Goal: Communication & Community: Answer question/provide support

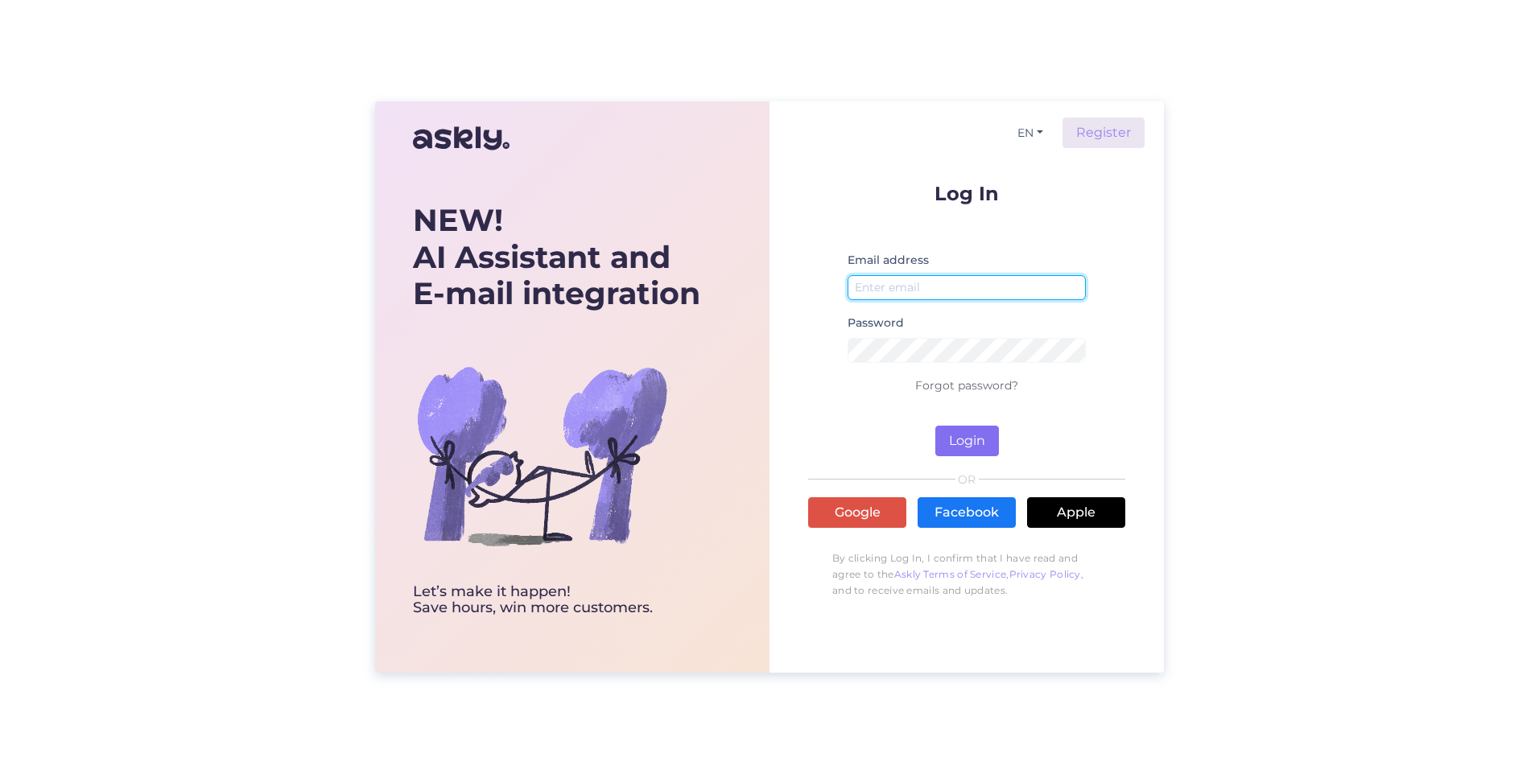
type input "info@rannahotell.ee"
click at [958, 435] on button "Login" at bounding box center [967, 441] width 64 height 31
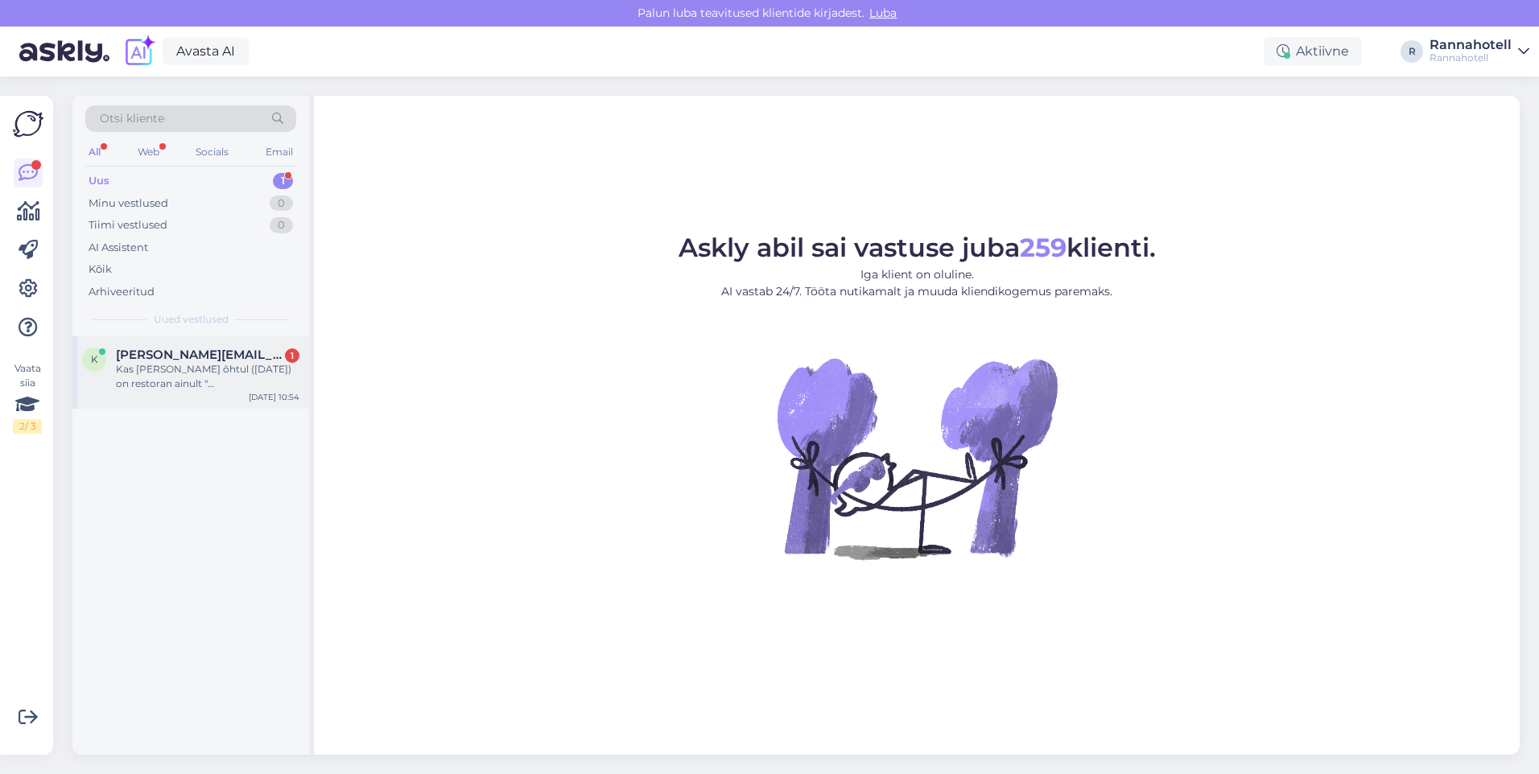
click at [175, 381] on div "Kas [PERSON_NAME] õhtul ([DATE]) on restoran ainult "[GEOGRAPHIC_DATA] Restoran…" at bounding box center [208, 376] width 184 height 29
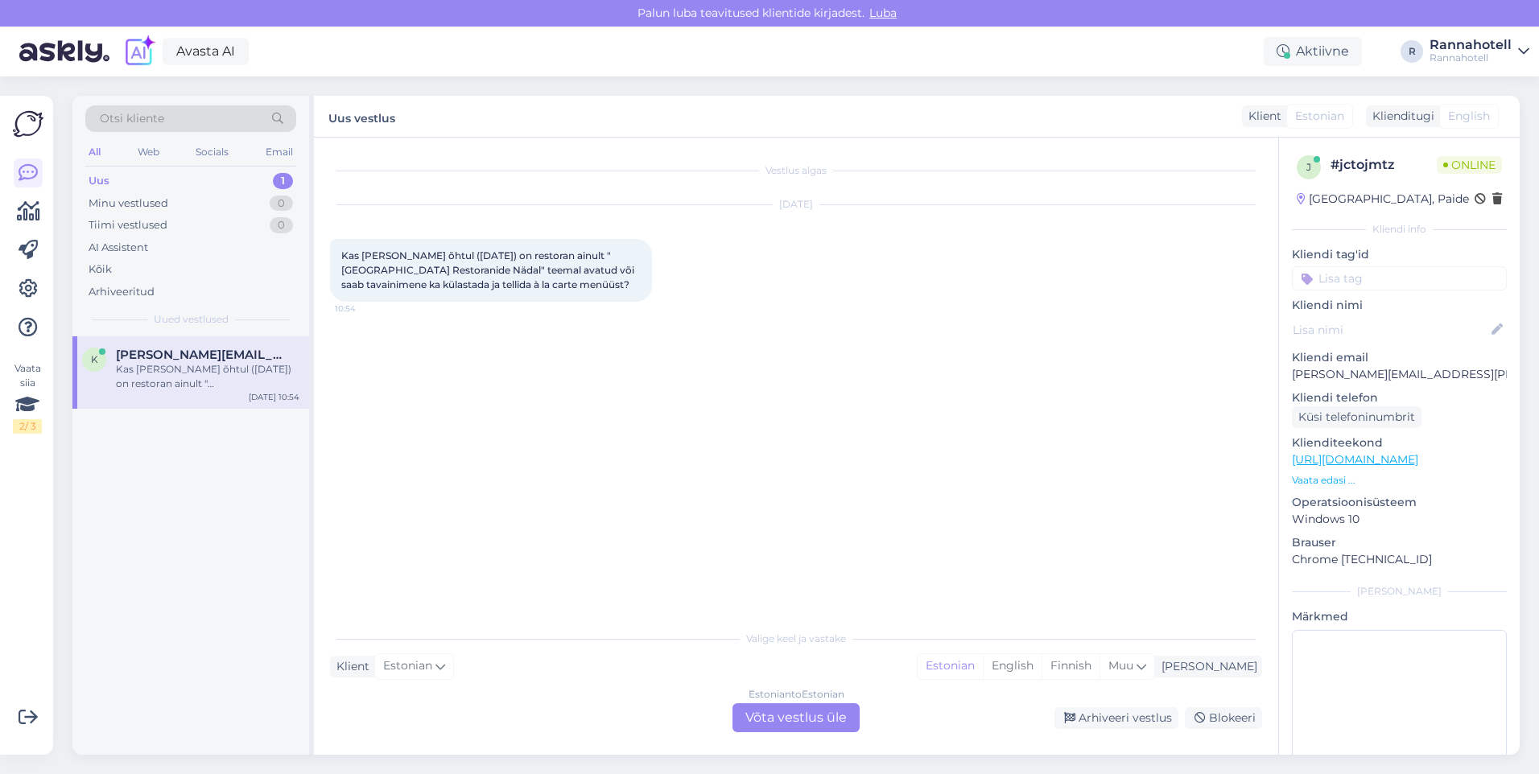
click at [801, 724] on div "Estonian to Estonian Võta vestlus üle" at bounding box center [795, 718] width 127 height 29
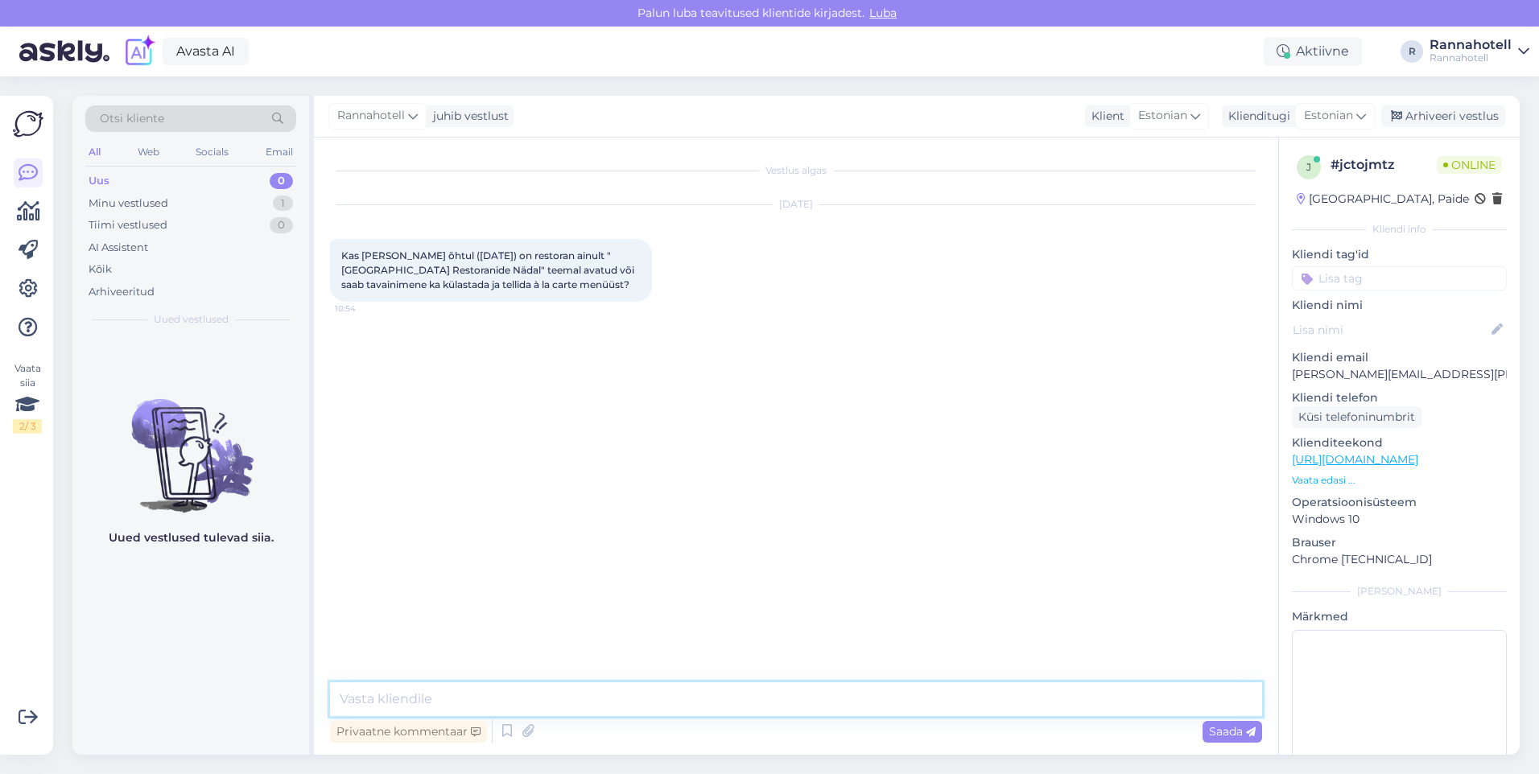
click at [654, 687] on textarea at bounding box center [796, 700] width 932 height 34
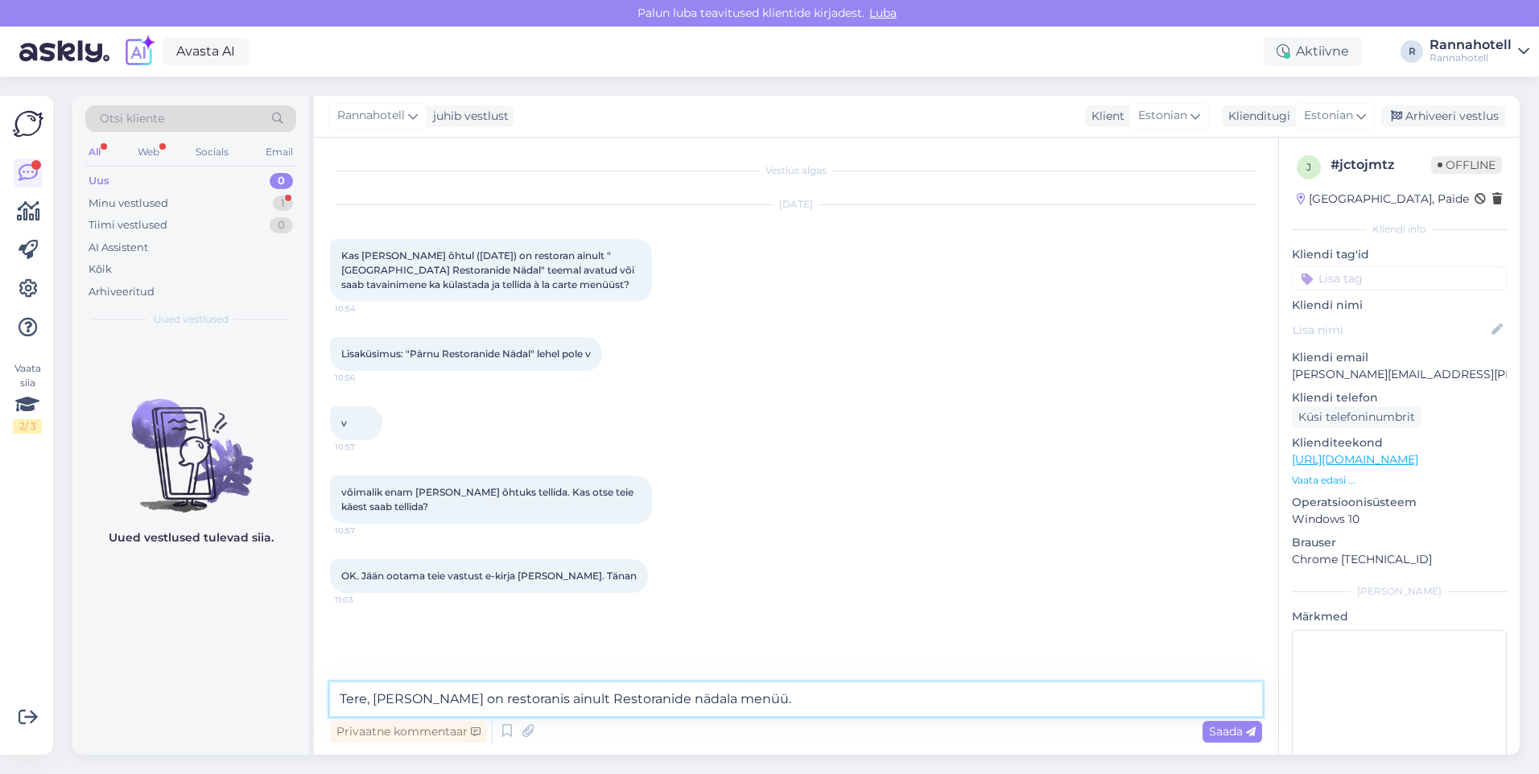
click at [765, 698] on textarea "Tere, Täna on restoranis ainult Restoranide nädala menüü." at bounding box center [796, 700] width 932 height 34
type textarea "Tere, [PERSON_NAME] on restoranis ainult Restoranide nädala menüü. Kui soovite …"
click at [1234, 727] on span "Saada" at bounding box center [1232, 731] width 47 height 14
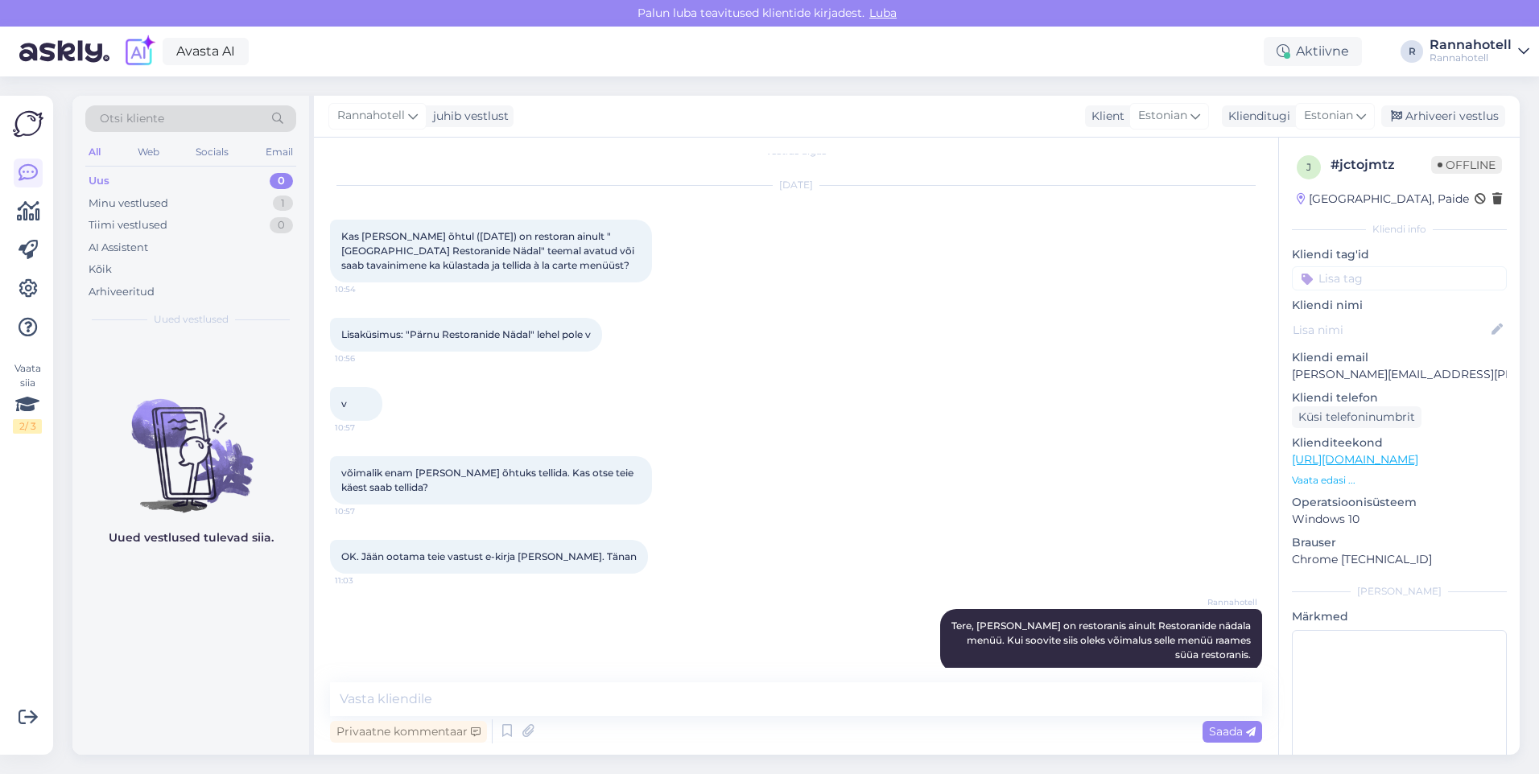
scroll to position [41, 0]
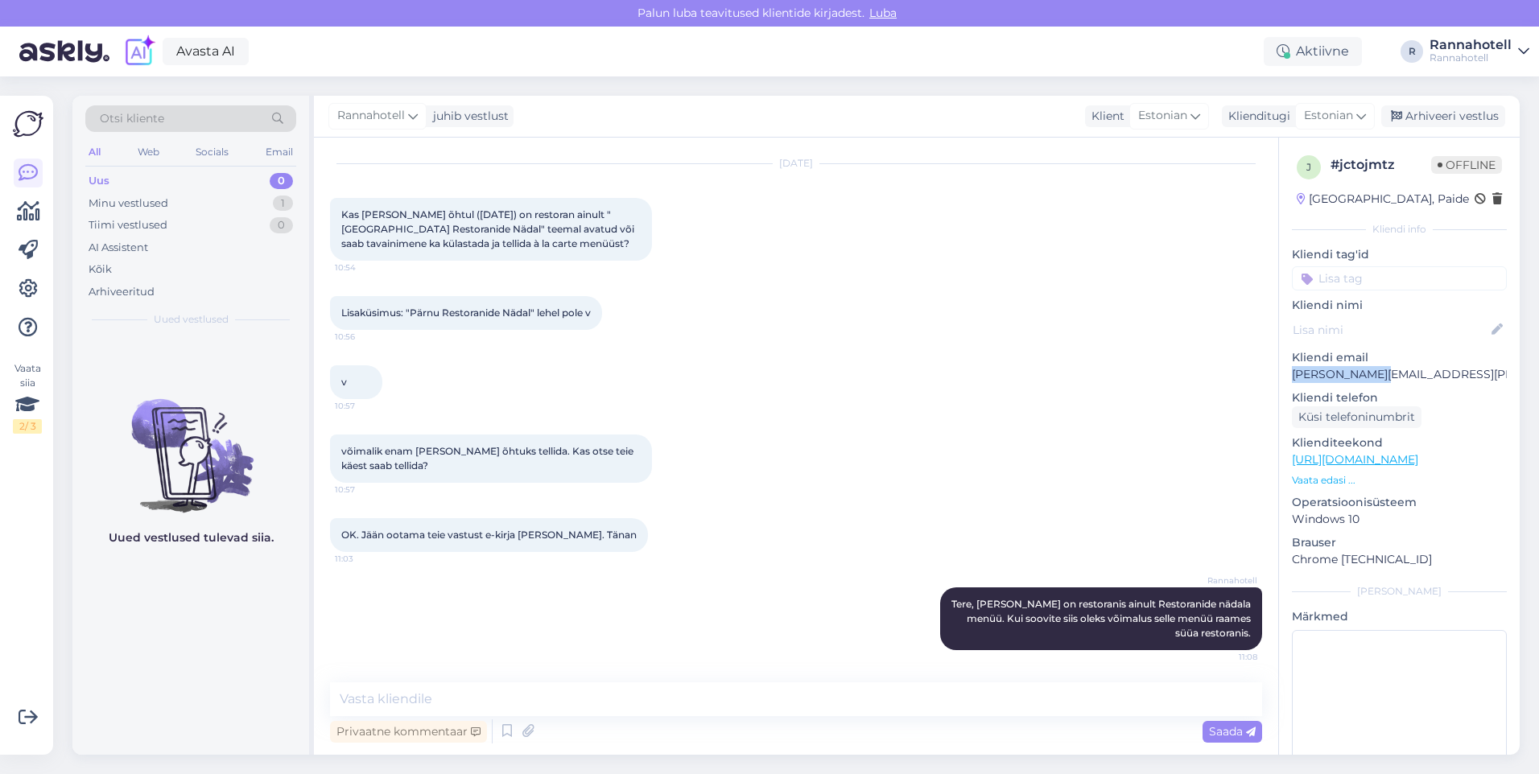
drag, startPoint x: 1290, startPoint y: 372, endPoint x: 1379, endPoint y: 375, distance: 88.6
click at [1379, 375] on div "j # jctojmtz Offline Estonia, Paide Kliendi info Kliendi tag'id Kliendi nimi Kl…" at bounding box center [1399, 469] width 241 height 662
copy p "[PERSON_NAME][EMAIL_ADDRESS][PERSON_NAME][DOMAIN_NAME]"
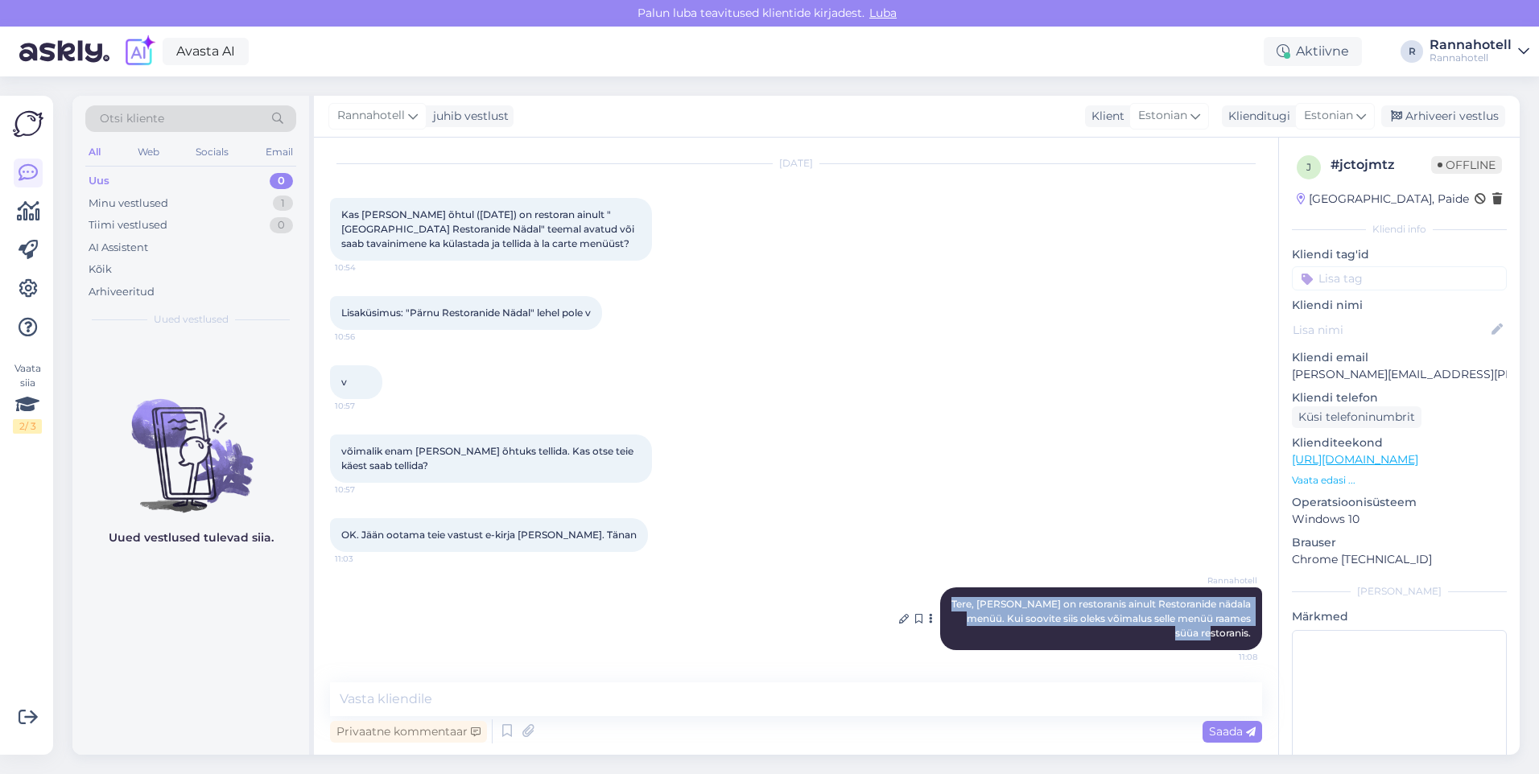
drag, startPoint x: 955, startPoint y: 604, endPoint x: 1241, endPoint y: 642, distance: 288.2
click at [1241, 642] on div "Rannahotell Tere, Täna on restoranis ainult Restoranide nädala menüü. Kui soovi…" at bounding box center [1101, 619] width 322 height 63
copy span "Tere, [PERSON_NAME] on restoranis ainult Restoranide nädala menüü. Kui soovite …"
click at [905, 551] on div "OK. Jään ootama teie vastust e-kirja teel. Tänan 11:03" at bounding box center [796, 535] width 932 height 69
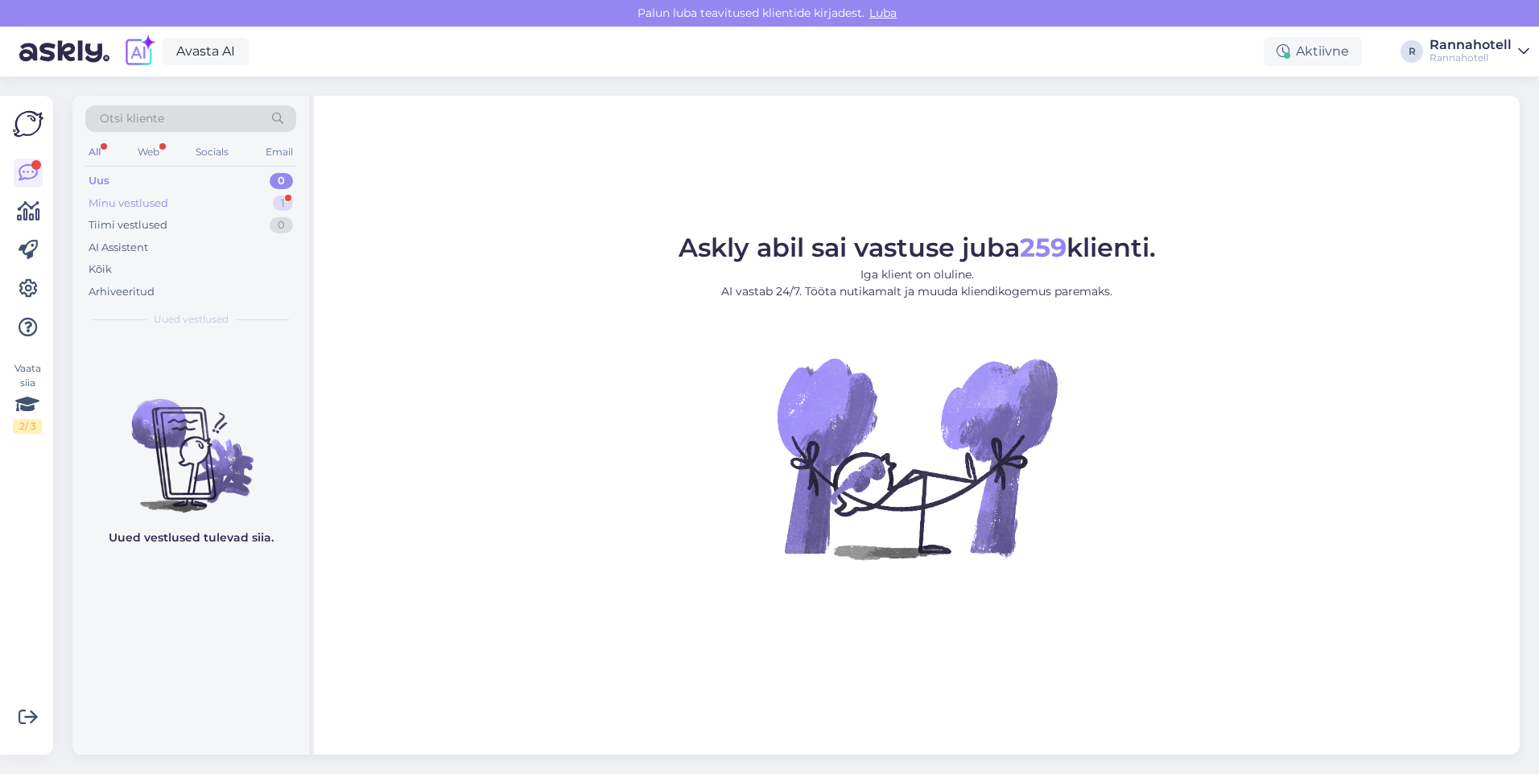
click at [167, 199] on div "Minu vestlused" at bounding box center [129, 204] width 80 height 16
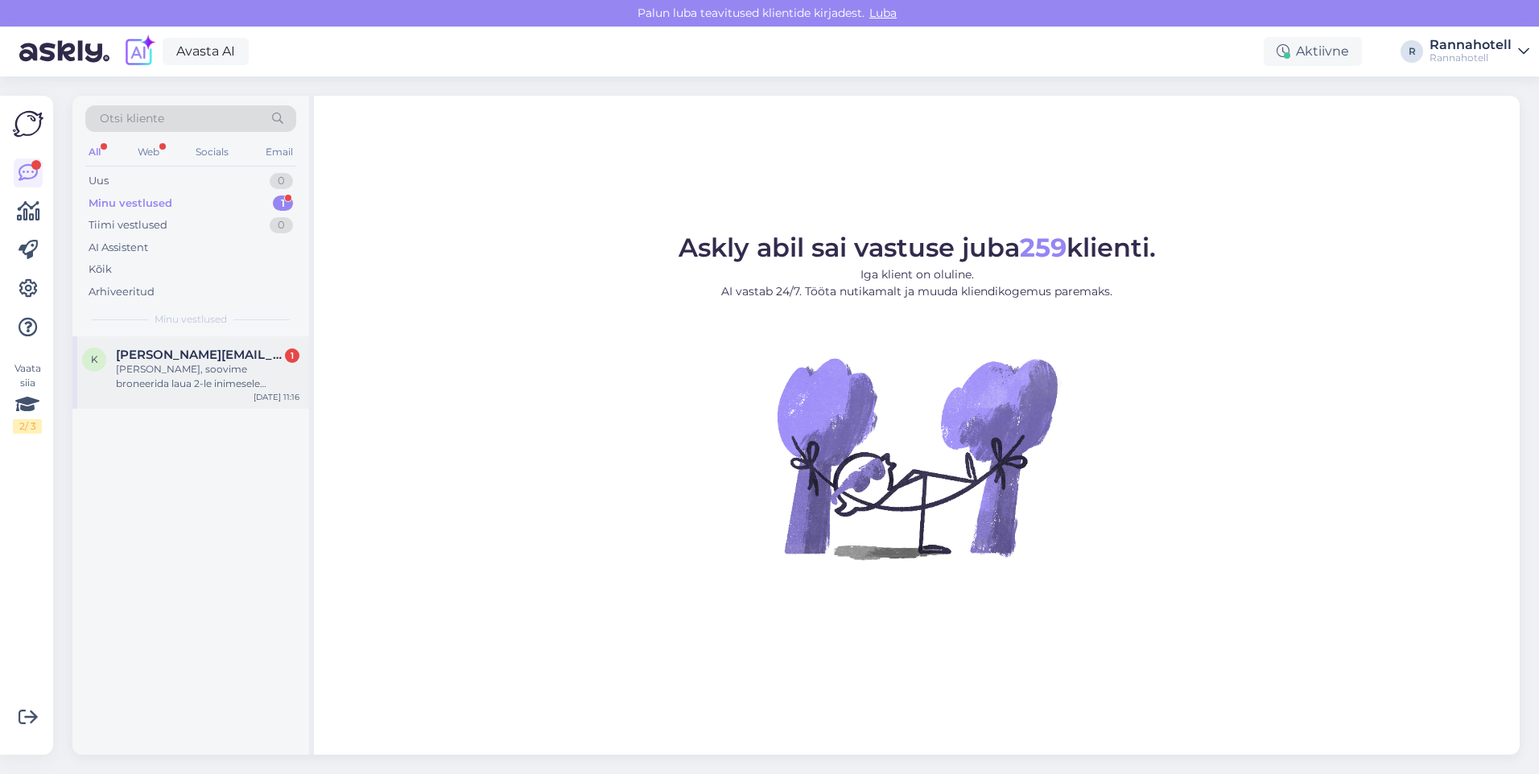
click at [119, 362] on div "[PERSON_NAME], soovime broneerida laua 2-le inimesele [PERSON_NAME] 18:00 ning …" at bounding box center [208, 376] width 184 height 29
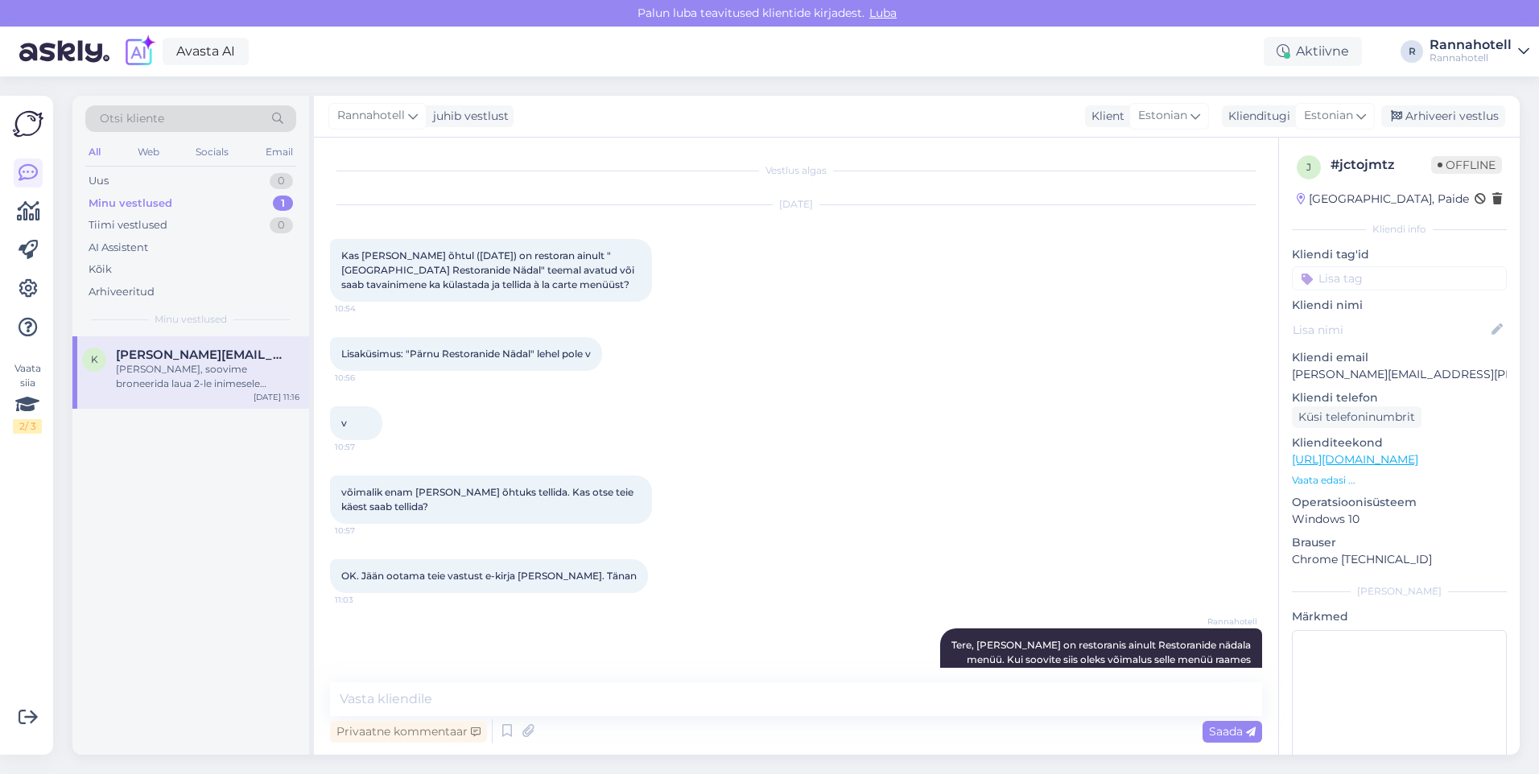
scroll to position [154, 0]
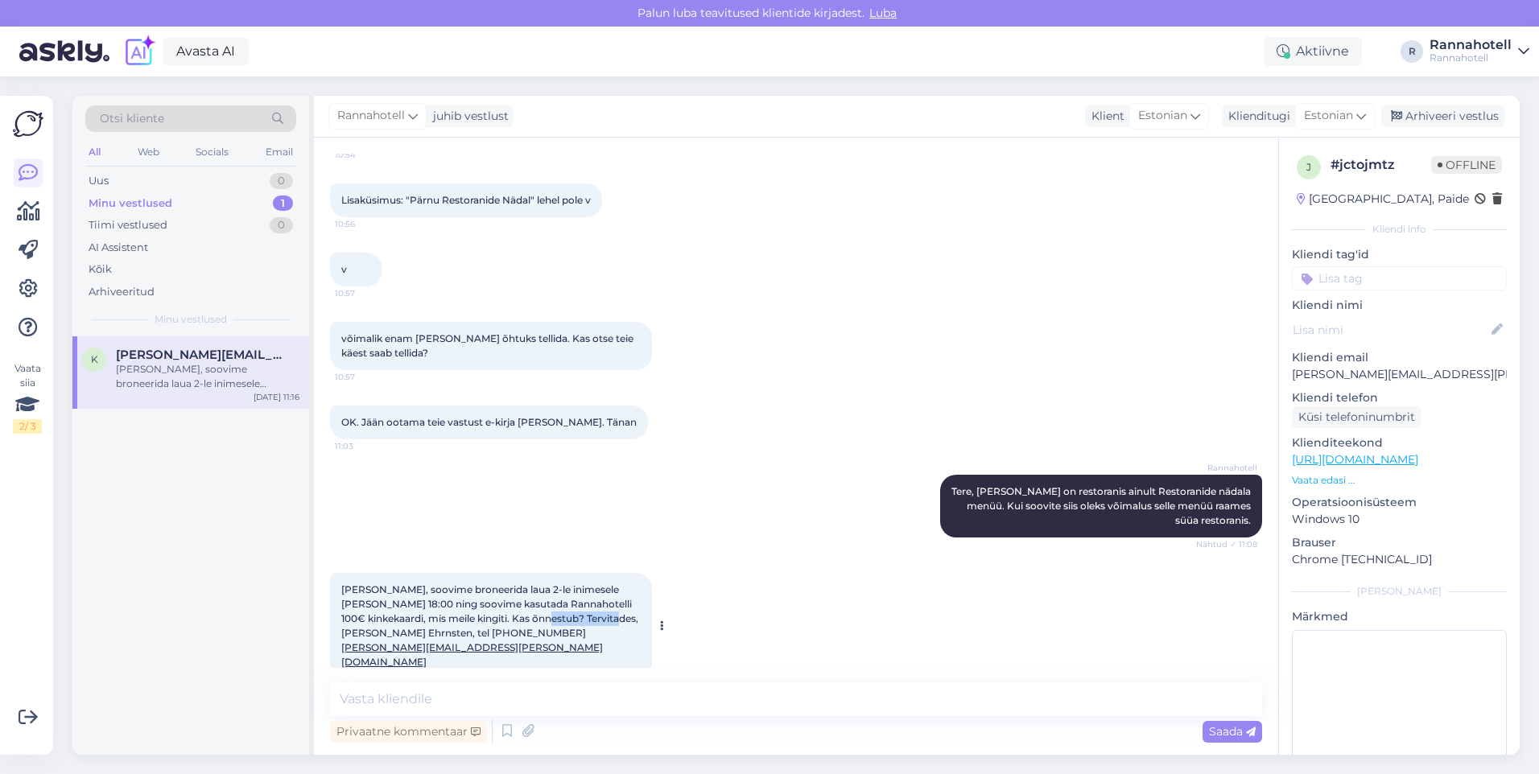
drag, startPoint x: 580, startPoint y: 621, endPoint x: 507, endPoint y: 624, distance: 73.3
click at [507, 624] on span "[PERSON_NAME], soovime broneerida laua 2-le inimesele [PERSON_NAME] 18:00 ning …" at bounding box center [490, 626] width 299 height 85
copy span "[PERSON_NAME] Ehrnsten"
click at [737, 543] on div "Rannahotell Tere, [PERSON_NAME] on restoranis ainult Restoranide nädala menüü. …" at bounding box center [796, 506] width 932 height 98
drag, startPoint x: 340, startPoint y: 608, endPoint x: 376, endPoint y: 621, distance: 38.7
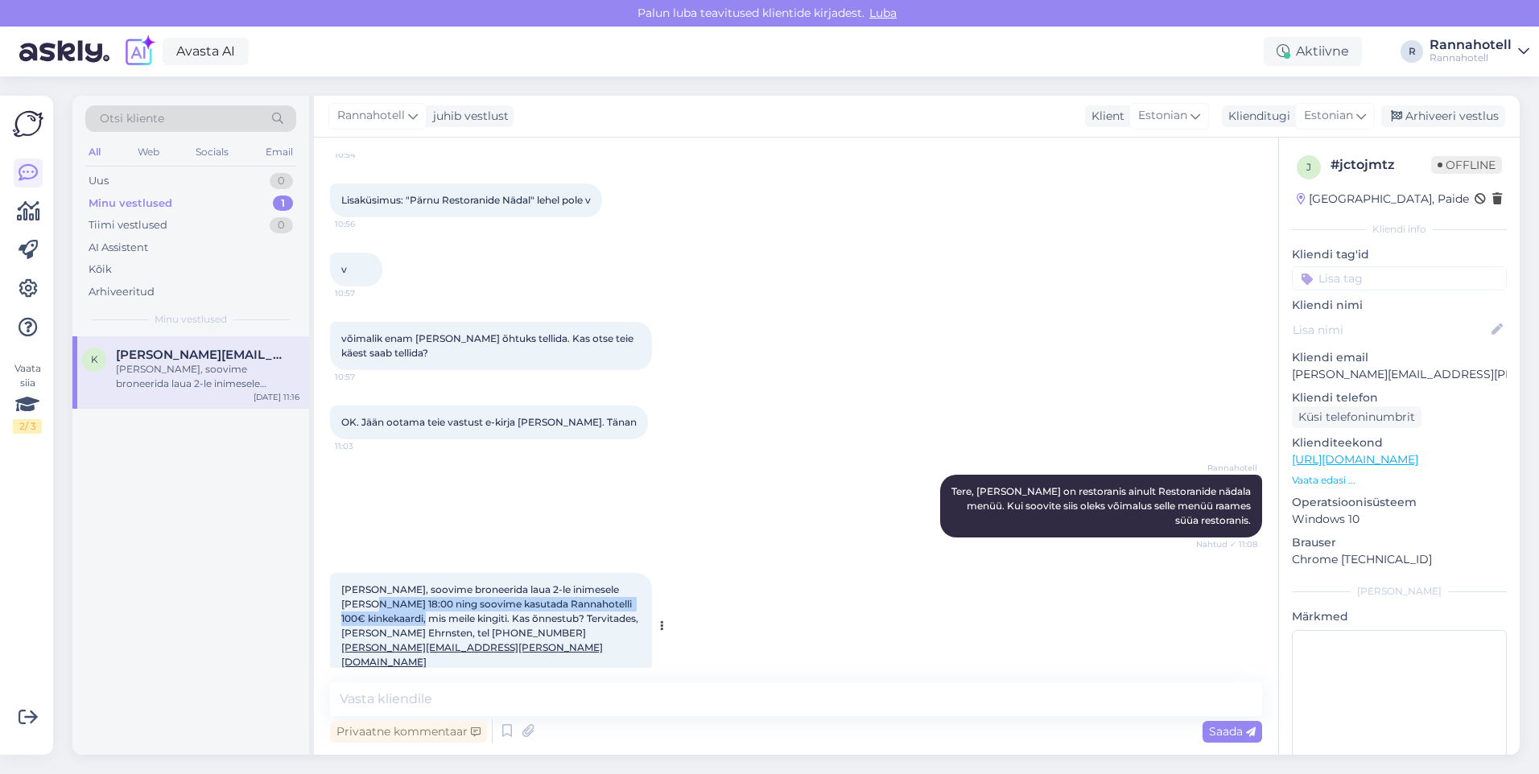
click at [376, 621] on div "[PERSON_NAME], soovime broneerida laua 2-le inimesele [PERSON_NAME] 18:00 ning …" at bounding box center [491, 626] width 322 height 106
copy span "soovime kasutada Rannahotelli 100€ kinkekaardi, mis meile kingiti."
click at [614, 559] on div "[PERSON_NAME], soovime broneerida laua 2-le inimesele [PERSON_NAME] 18:00 ning …" at bounding box center [796, 626] width 932 height 142
click at [551, 708] on textarea at bounding box center [796, 700] width 932 height 34
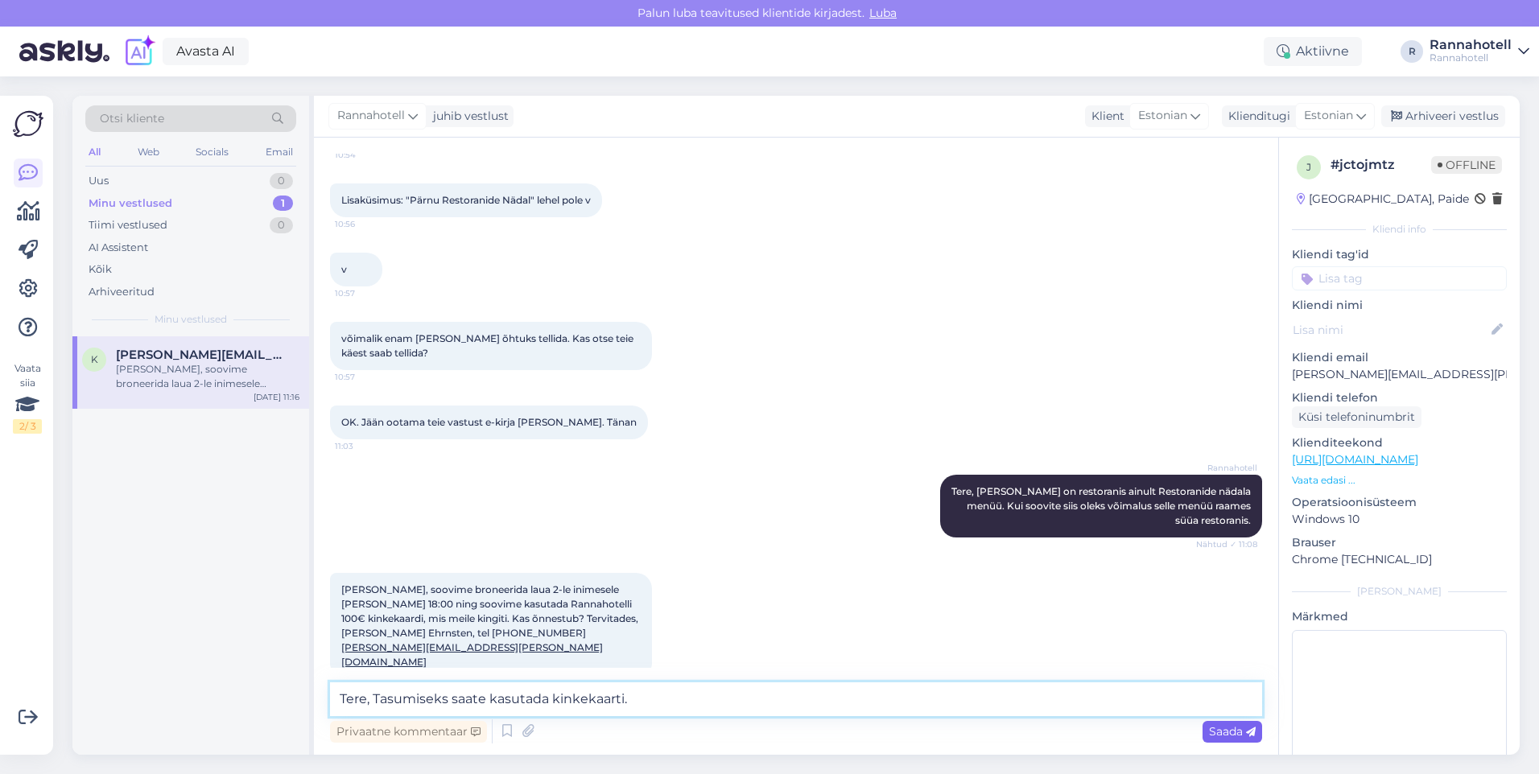
type textarea "Tere, Tasumiseks saate kasutada kinkekaarti."
click at [1240, 736] on span "Saada" at bounding box center [1232, 731] width 47 height 14
